Goal: Transaction & Acquisition: Purchase product/service

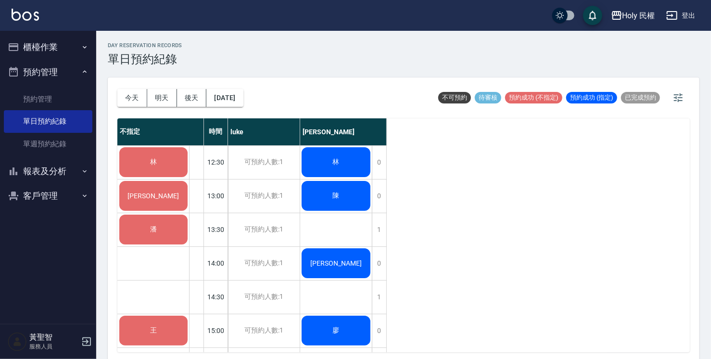
click at [154, 164] on span "林" at bounding box center [153, 162] width 11 height 9
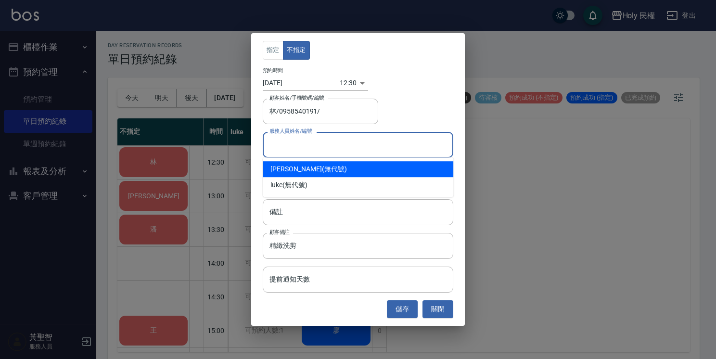
click at [310, 143] on input "服務人員姓名/編號" at bounding box center [358, 144] width 182 height 17
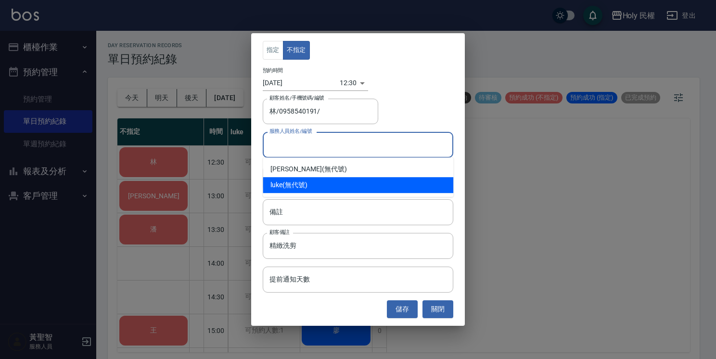
click at [297, 183] on div "luke (無代號)" at bounding box center [358, 185] width 190 height 16
type input "luke(無代號)"
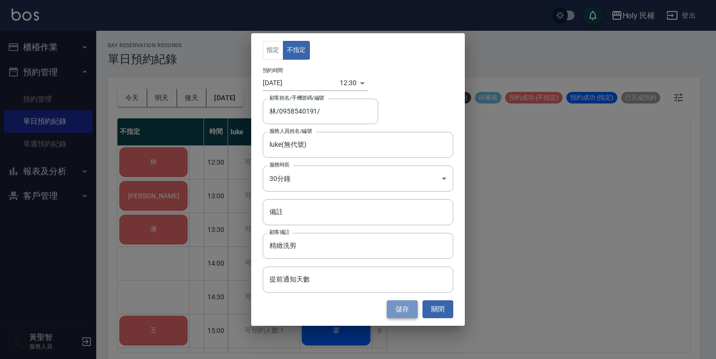
click at [403, 308] on button "儲存" at bounding box center [402, 309] width 31 height 18
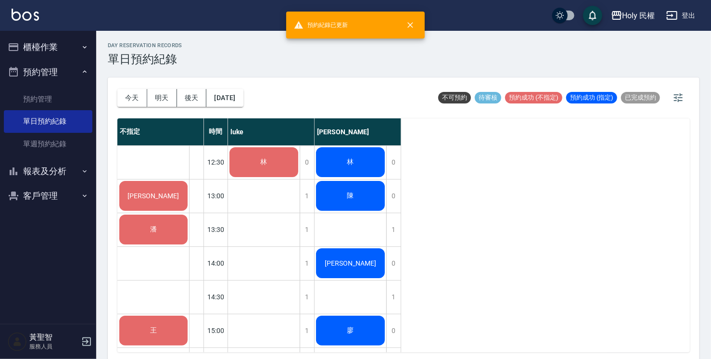
click at [139, 202] on div "[PERSON_NAME]" at bounding box center [153, 195] width 71 height 33
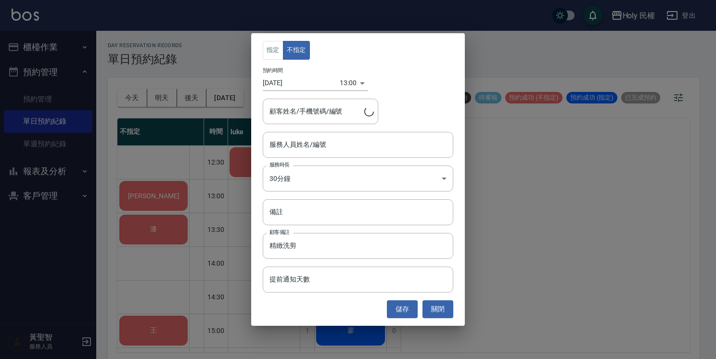
type input "[PERSON_NAME]/0987666159"
click at [329, 147] on input "服務人員姓名/編號" at bounding box center [358, 144] width 182 height 17
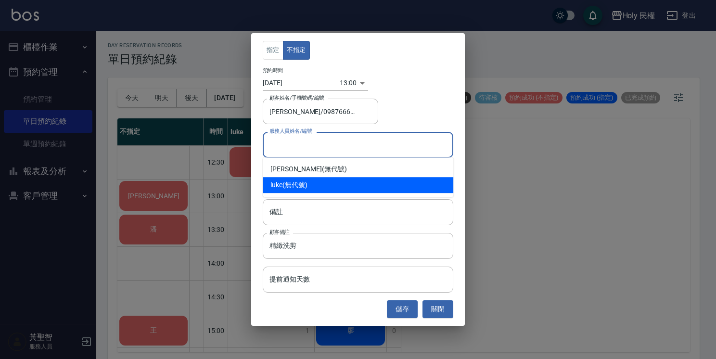
click at [306, 188] on div "luke (無代號)" at bounding box center [358, 185] width 190 height 16
type input "luke(無代號)"
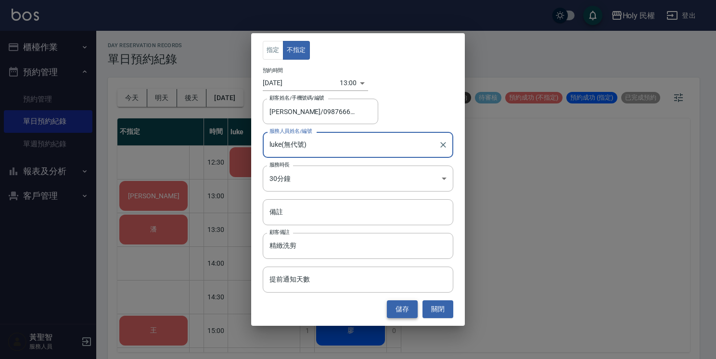
click at [401, 311] on button "儲存" at bounding box center [402, 309] width 31 height 18
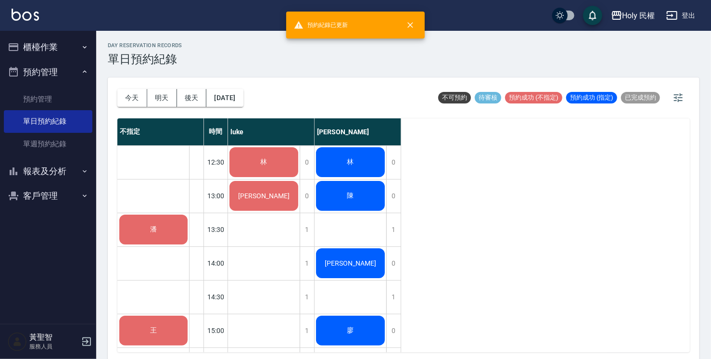
click at [269, 155] on div "林" at bounding box center [264, 162] width 72 height 33
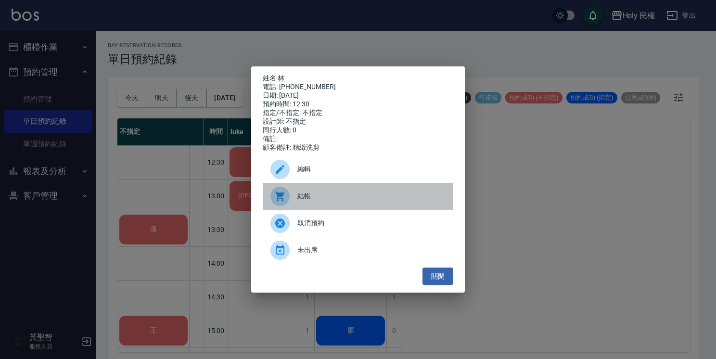
click at [306, 201] on span "結帳" at bounding box center [371, 196] width 148 height 10
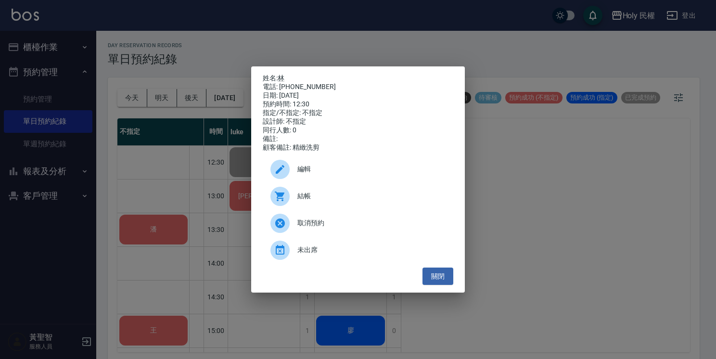
click at [679, 199] on div "姓名: 林 電話: [PHONE_NUMBER] 日期: [DATE] 預約時間: 12:30 指定/不指定: 不指定 設計師: 不指定 同行人數: 0 備註…" at bounding box center [358, 179] width 716 height 359
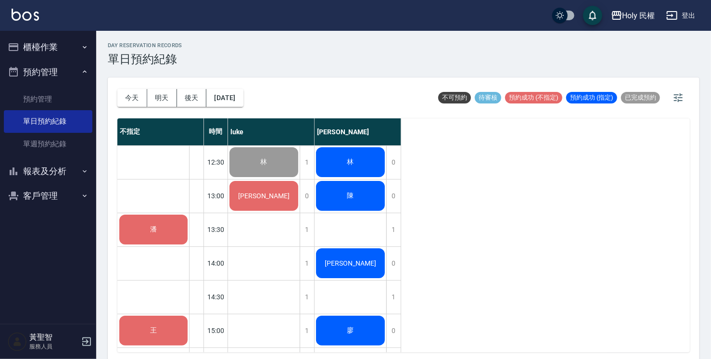
click at [262, 166] on span "[PERSON_NAME]" at bounding box center [264, 162] width 11 height 9
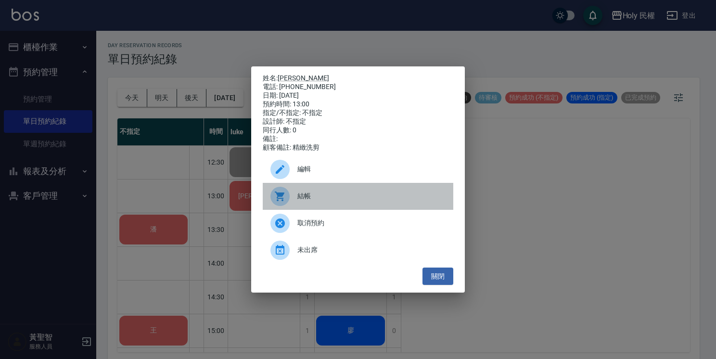
click at [297, 199] on span "結帳" at bounding box center [371, 196] width 148 height 10
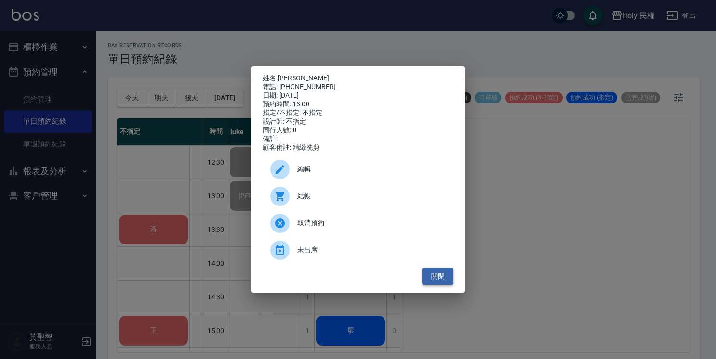
click at [442, 280] on button "關閉" at bounding box center [437, 276] width 31 height 18
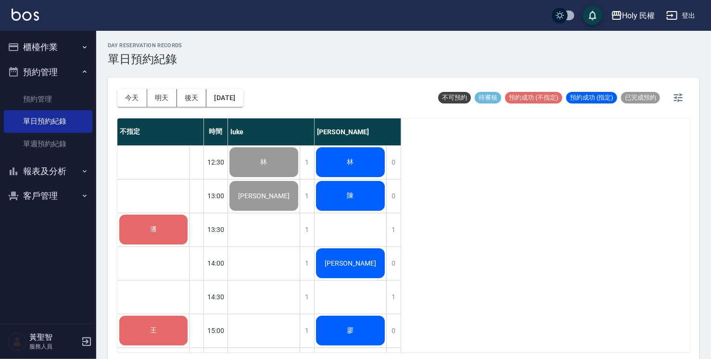
click at [46, 43] on button "櫃檯作業" at bounding box center [48, 47] width 88 height 25
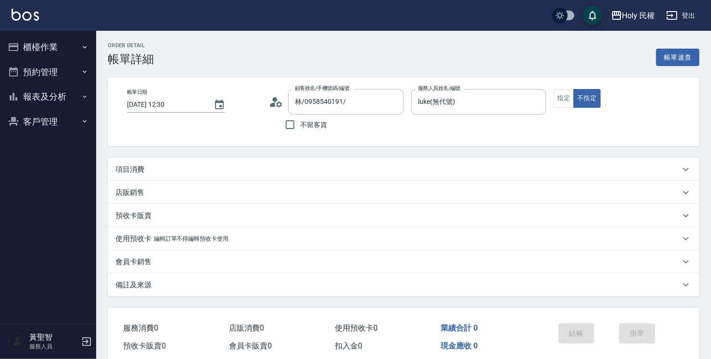
click at [260, 173] on div "項目消費" at bounding box center [397, 169] width 565 height 10
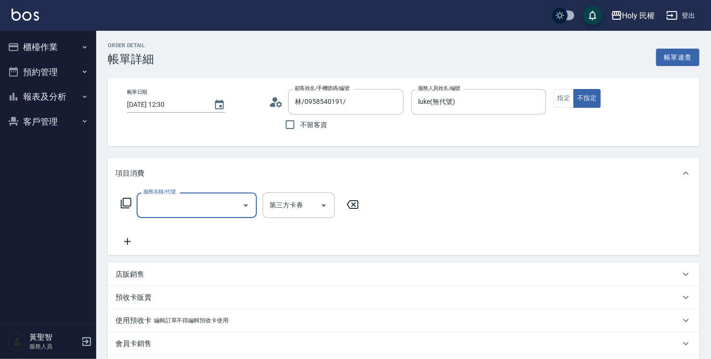
click at [211, 207] on input "服務名稱/代號" at bounding box center [189, 205] width 97 height 17
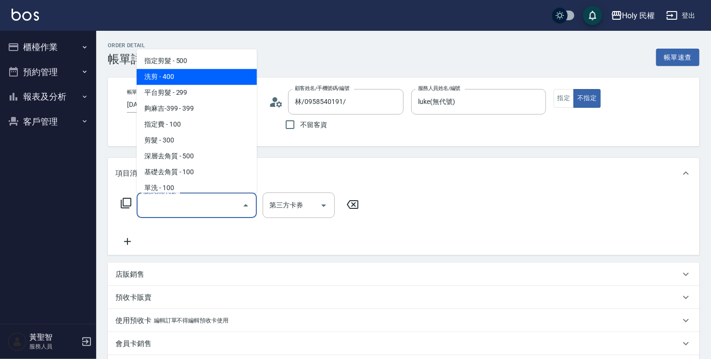
click at [175, 76] on span "洗剪 - 400" at bounding box center [197, 77] width 120 height 16
type input "洗剪(3)"
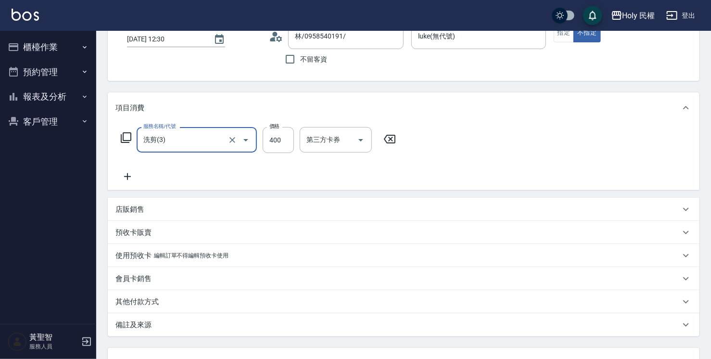
scroll to position [144, 0]
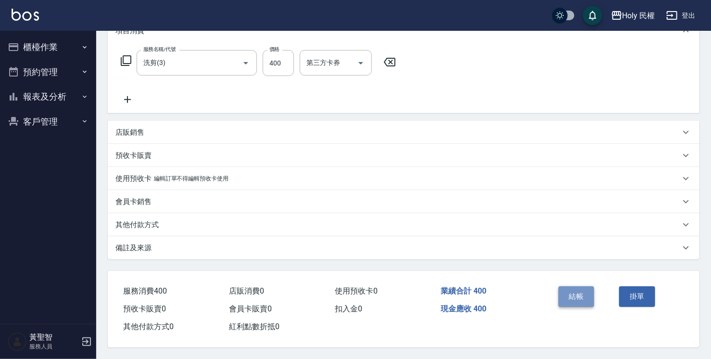
click at [576, 297] on button "結帳" at bounding box center [576, 296] width 36 height 20
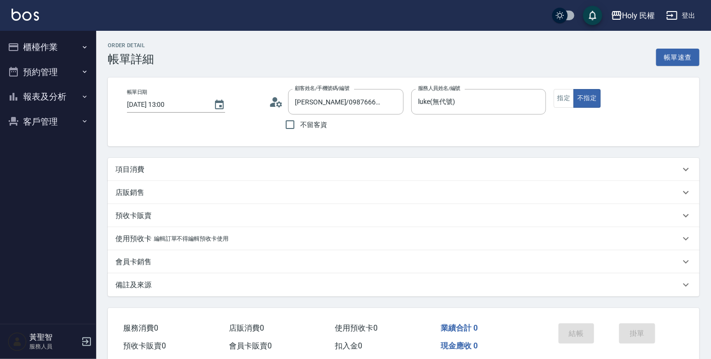
click at [210, 172] on div "項目消費" at bounding box center [397, 169] width 565 height 10
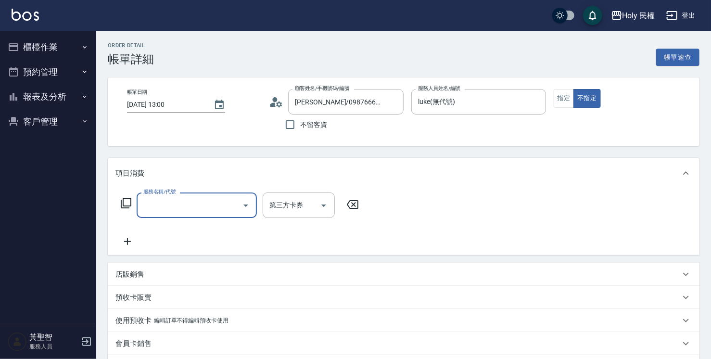
click at [205, 216] on div "服務名稱/代號" at bounding box center [197, 204] width 120 height 25
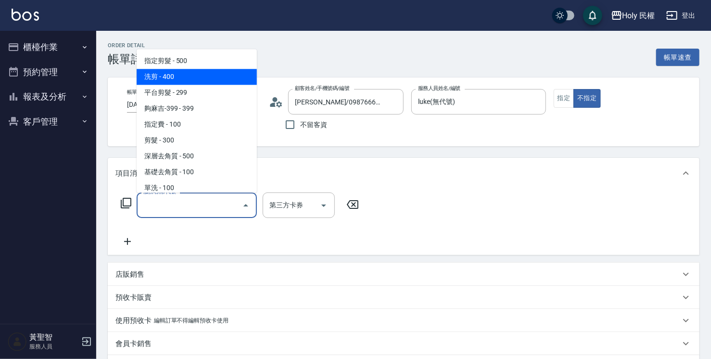
click at [181, 83] on span "洗剪 - 400" at bounding box center [197, 77] width 120 height 16
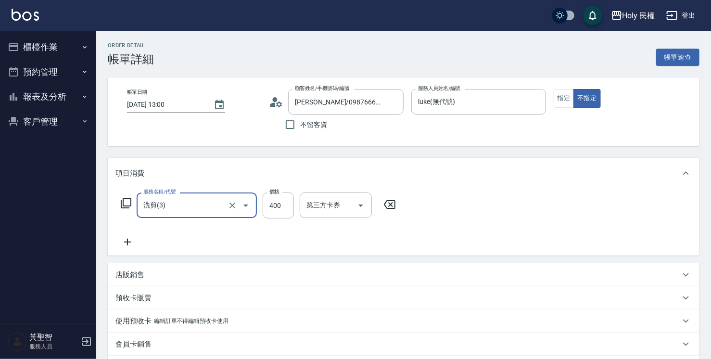
type input "洗剪(3)"
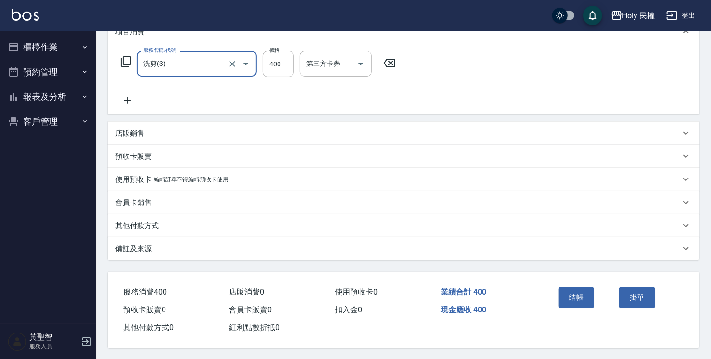
scroll to position [145, 0]
click at [567, 293] on button "結帳" at bounding box center [576, 296] width 36 height 20
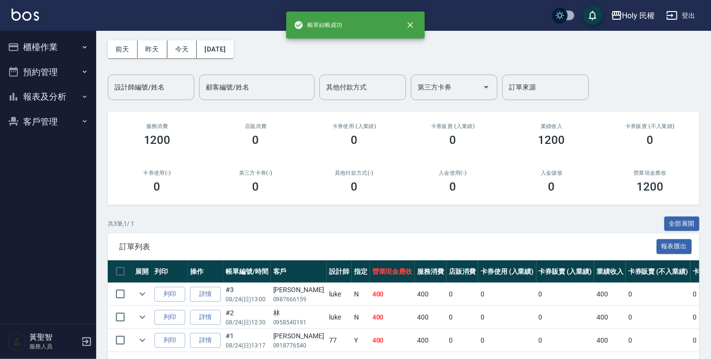
scroll to position [74, 0]
